Goal: Task Accomplishment & Management: Use online tool/utility

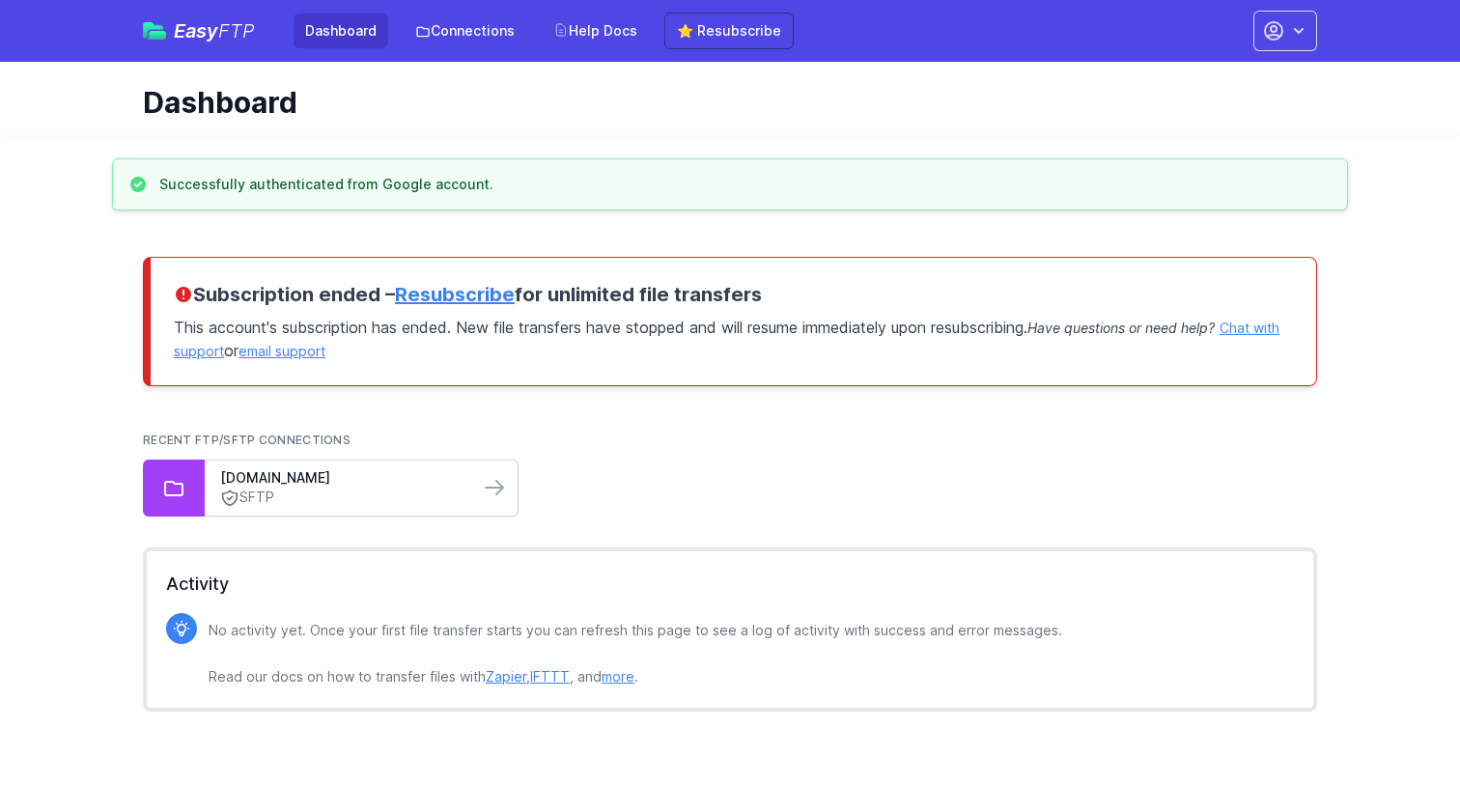
click at [476, 487] on div "bsol30610.com SFTP" at bounding box center [341, 488] width 274 height 55
click at [498, 490] on icon at bounding box center [495, 488] width 23 height 23
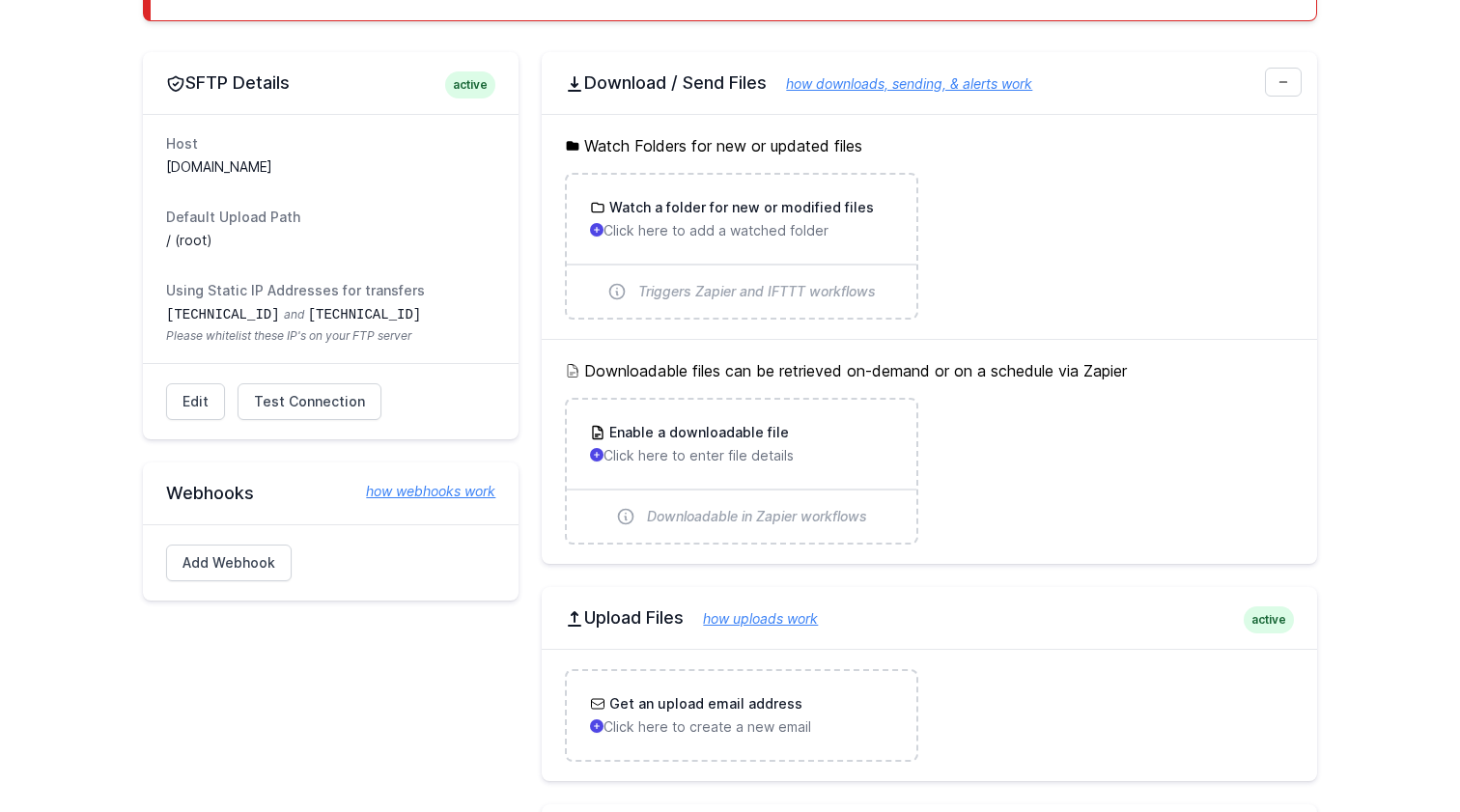
scroll to position [297, 0]
click at [351, 405] on span "Test Connection" at bounding box center [309, 404] width 111 height 19
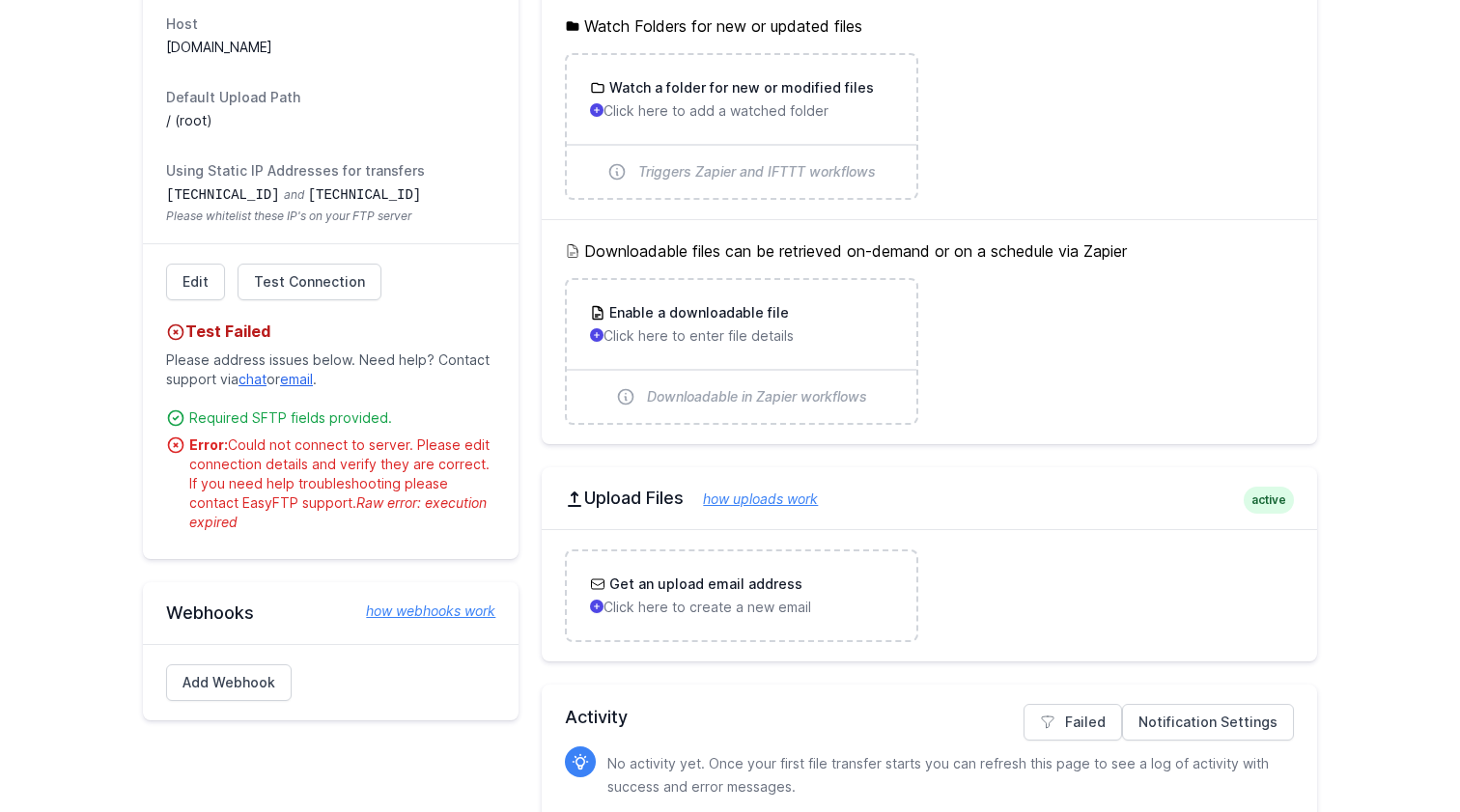
scroll to position [425, 0]
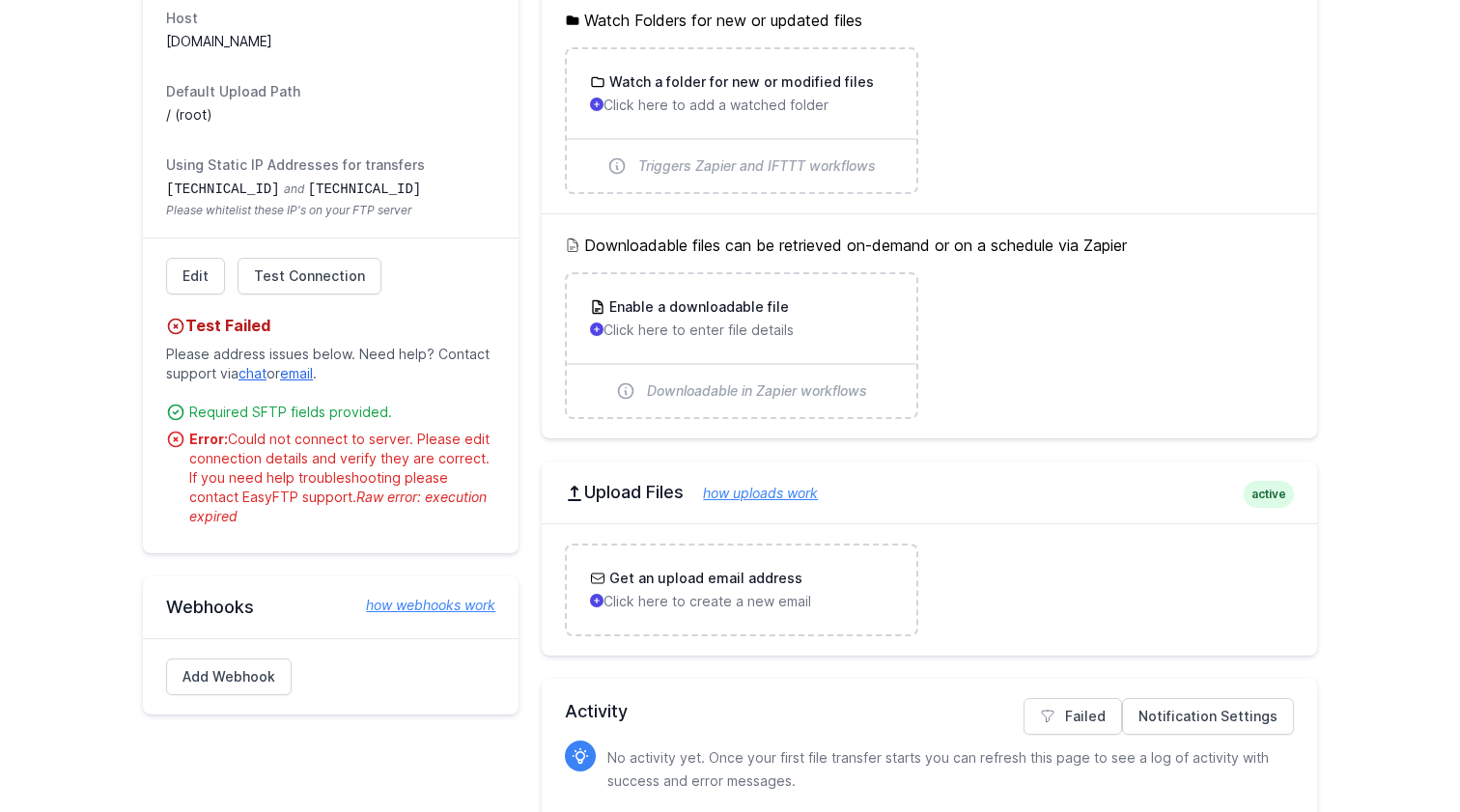
click at [531, 107] on div "SFTP Details active Host bsol30610.com Default Upload Path / (root) Using Stati…" at bounding box center [730, 392] width 1174 height 932
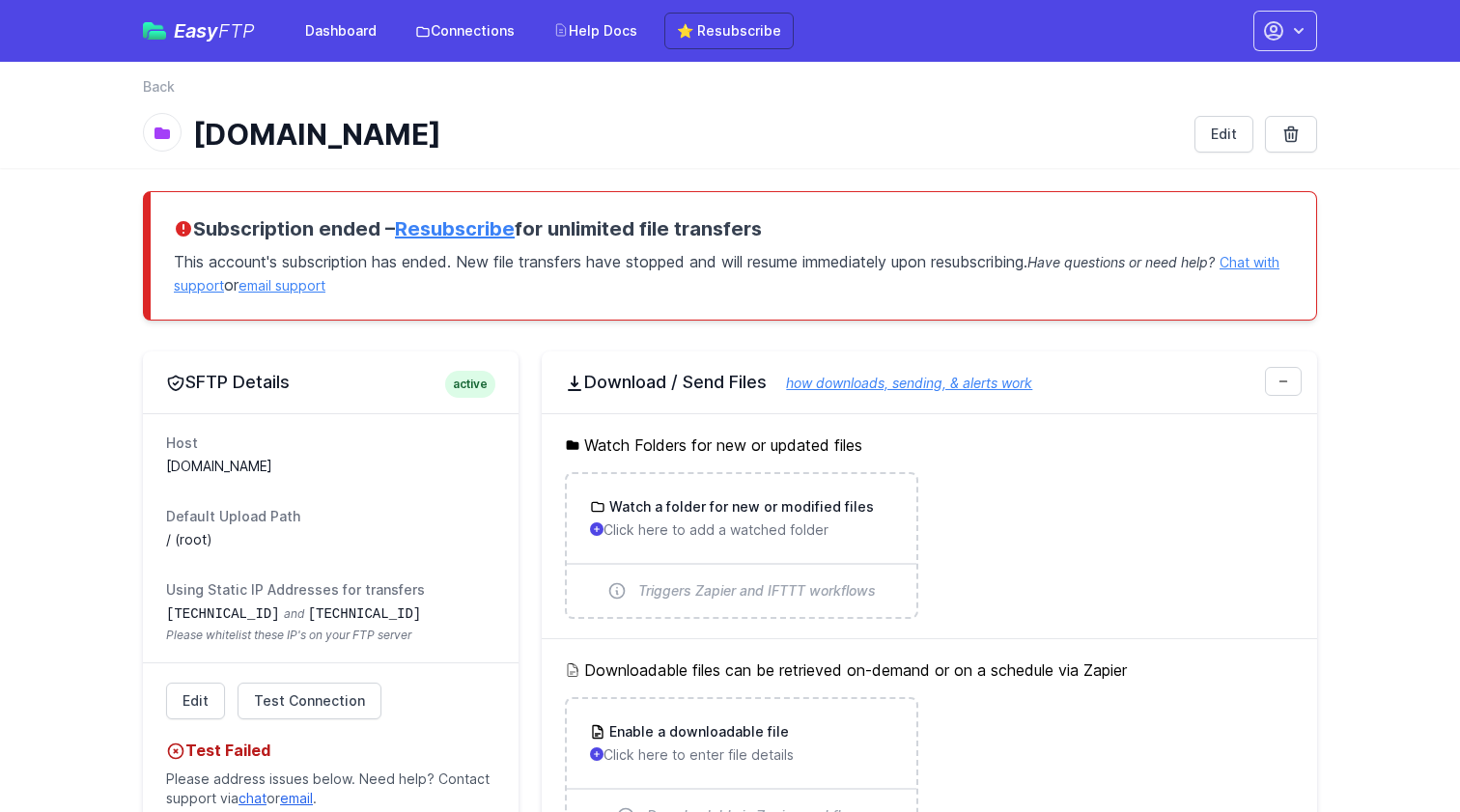
scroll to position [0, 0]
click at [366, 145] on h1 "[DOMAIN_NAME]" at bounding box center [686, 135] width 986 height 35
click at [437, 31] on link "Connections" at bounding box center [465, 31] width 123 height 35
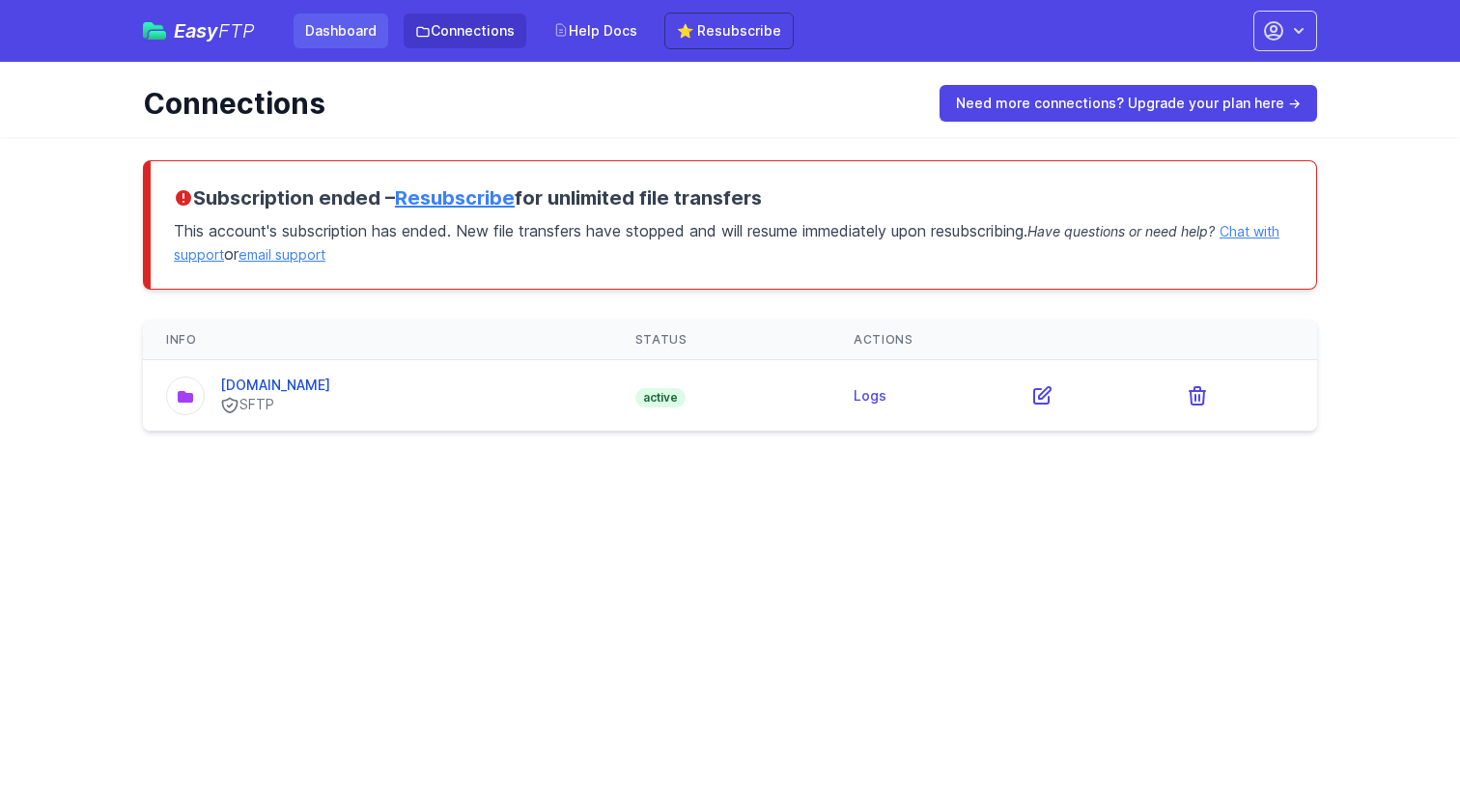
click at [334, 45] on link "Dashboard" at bounding box center [341, 31] width 95 height 35
